Goal: Information Seeking & Learning: Understand process/instructions

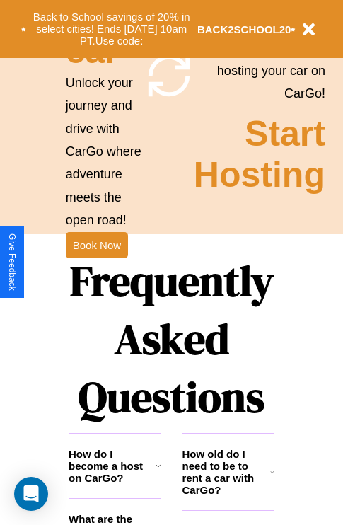
scroll to position [1715, 0]
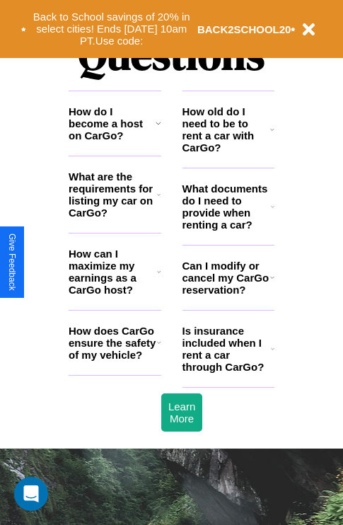
click at [228, 296] on h3 "Can I modify or cancel my CarGo reservation?" at bounding box center [227, 278] width 88 height 36
click at [272, 283] on icon at bounding box center [272, 277] width 4 height 11
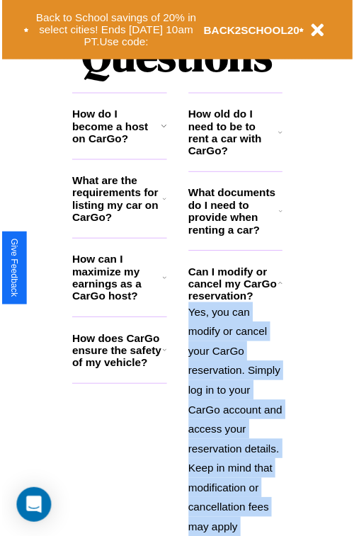
scroll to position [1854, 0]
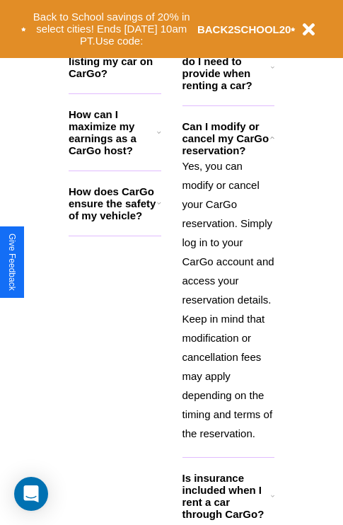
click at [272, 502] on icon at bounding box center [273, 495] width 4 height 11
click at [115, 19] on button "Back to School savings of 20% in select cities! Ends [DATE] 10am PT. Use code:" at bounding box center [111, 29] width 171 height 44
